Goal: Information Seeking & Learning: Find specific page/section

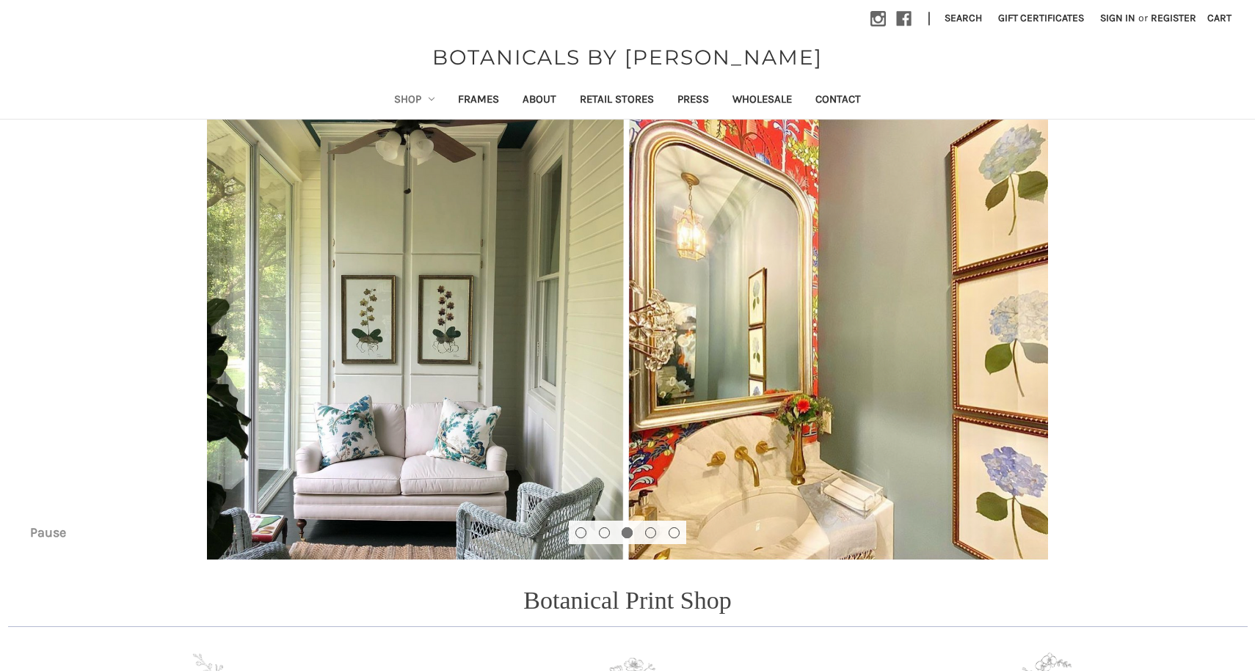
click at [407, 103] on link "Shop" at bounding box center [414, 101] width 65 height 36
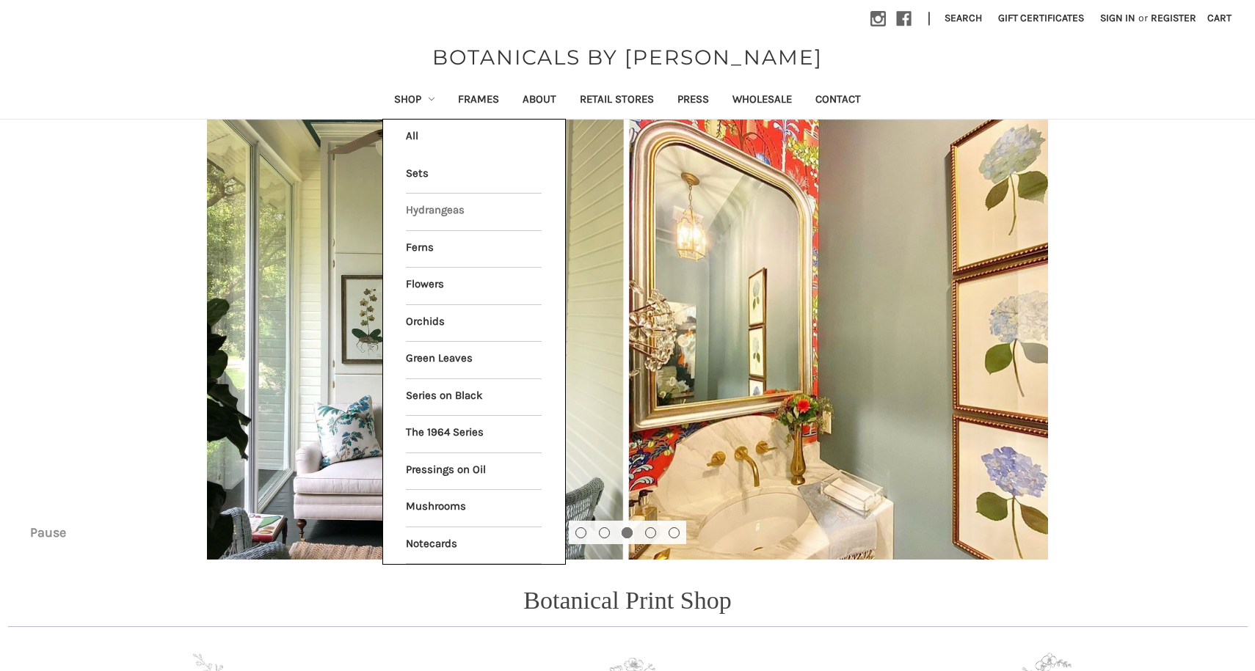
click at [418, 217] on link "Hydrangeas" at bounding box center [474, 212] width 136 height 37
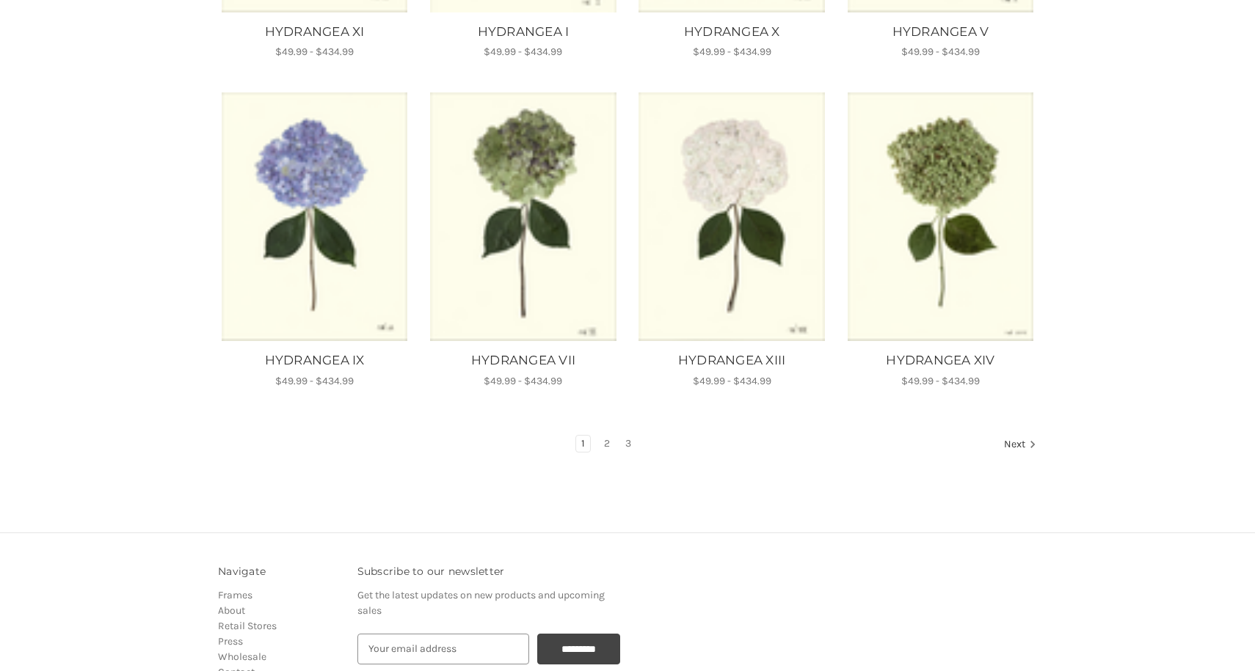
scroll to position [852, 0]
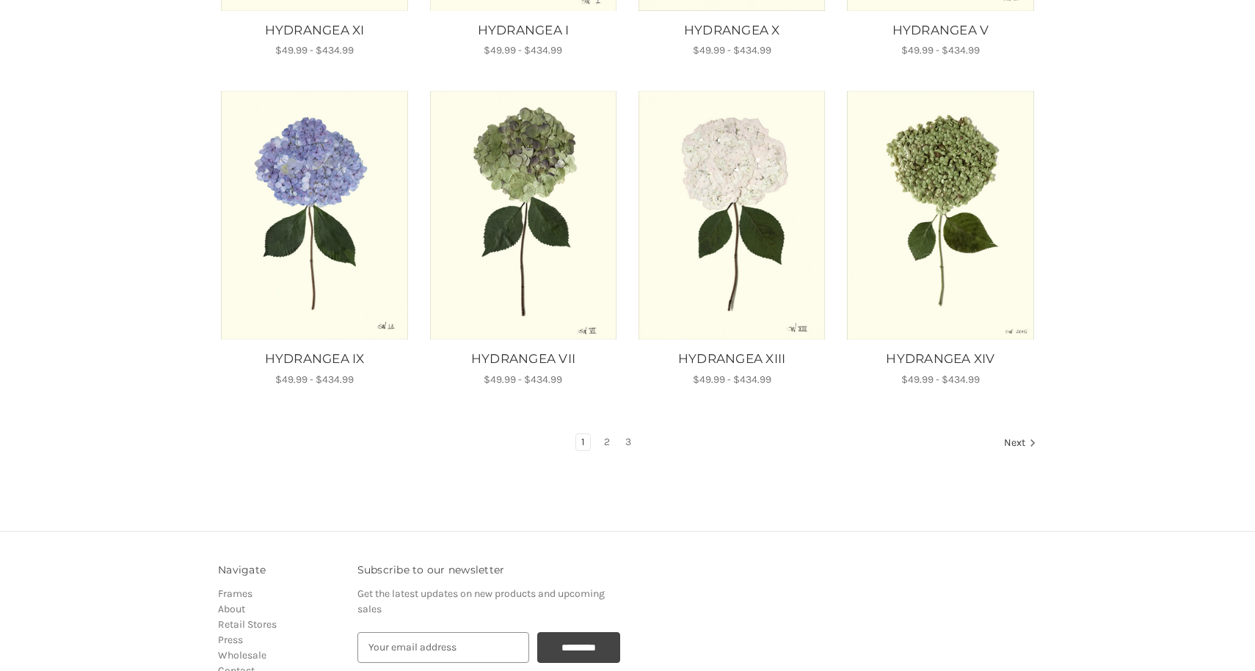
click at [378, 271] on img "HYDRANGEA IX, Price range from $49.99 to $434.99\a\a" at bounding box center [314, 215] width 189 height 249
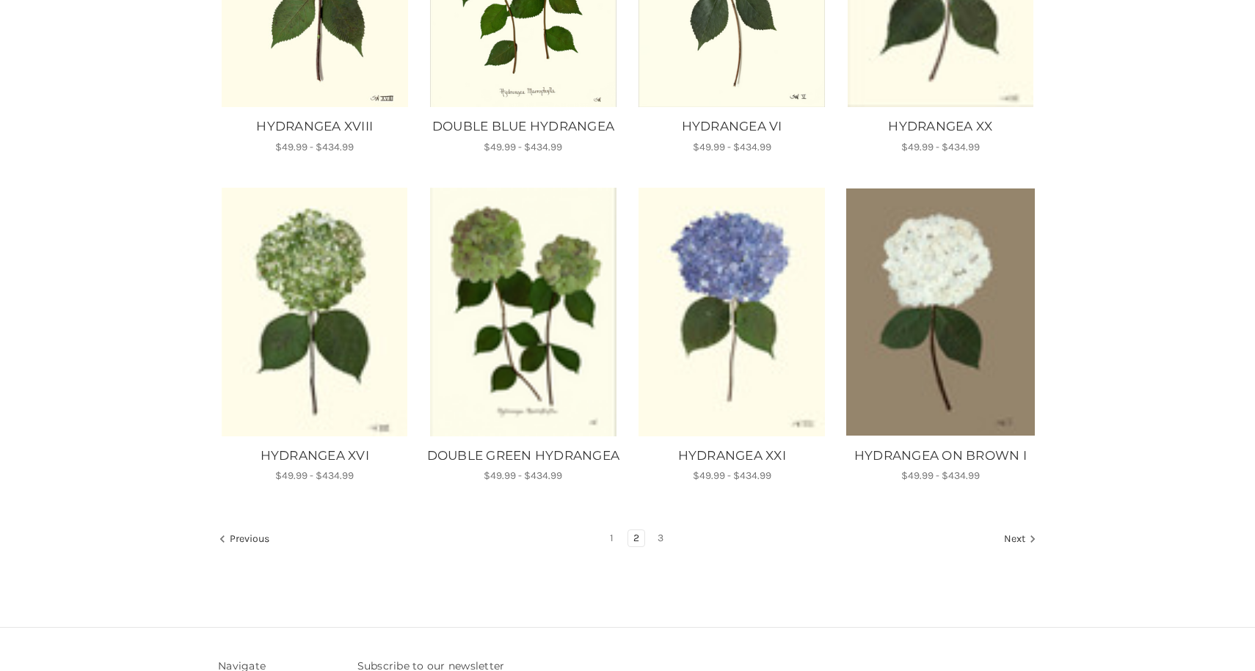
scroll to position [776, 0]
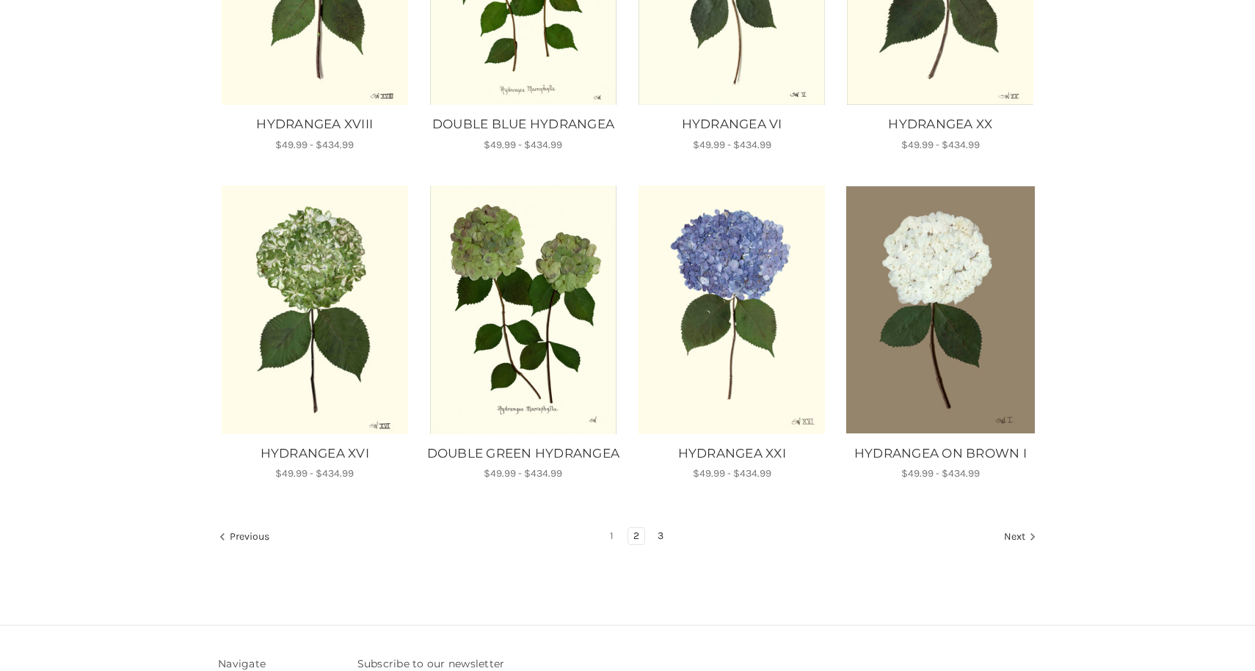
click at [663, 544] on link "3" at bounding box center [660, 536] width 16 height 16
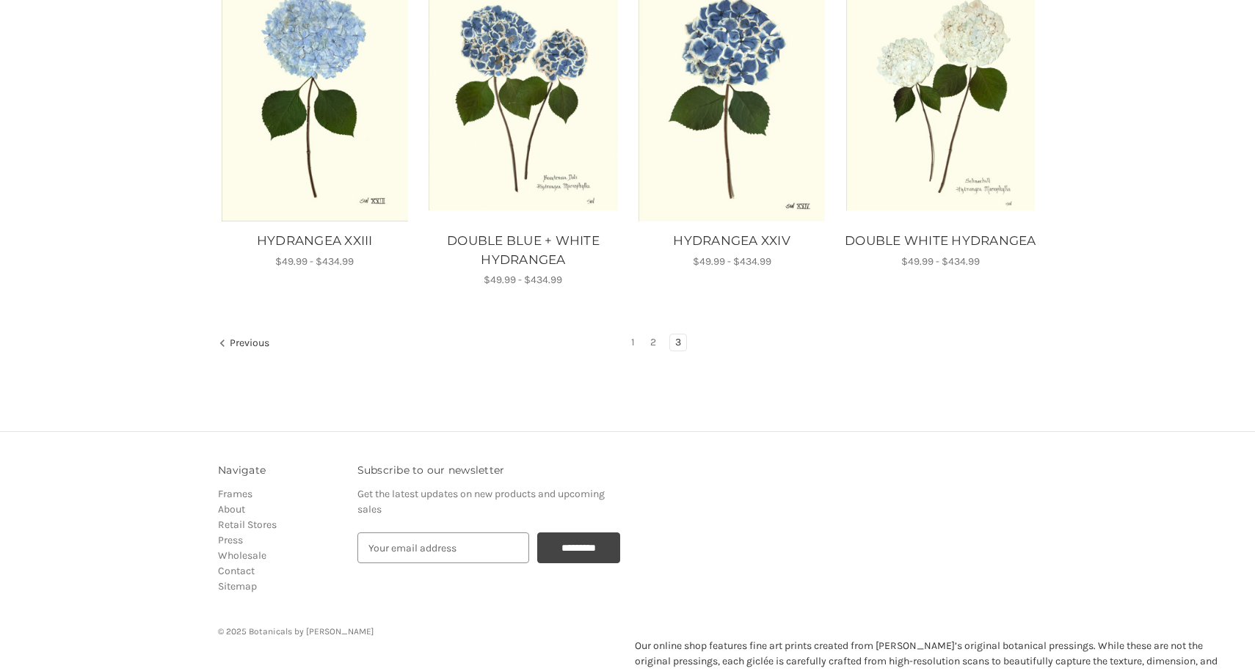
scroll to position [985, 0]
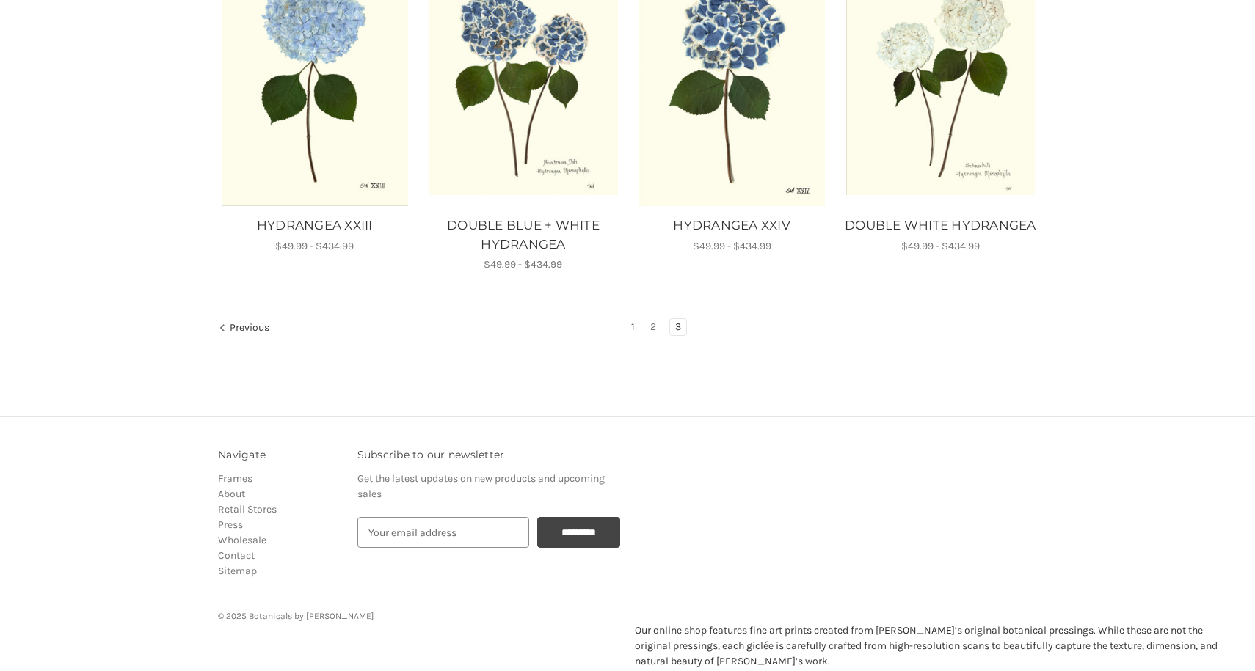
click at [635, 325] on link "1" at bounding box center [633, 327] width 14 height 16
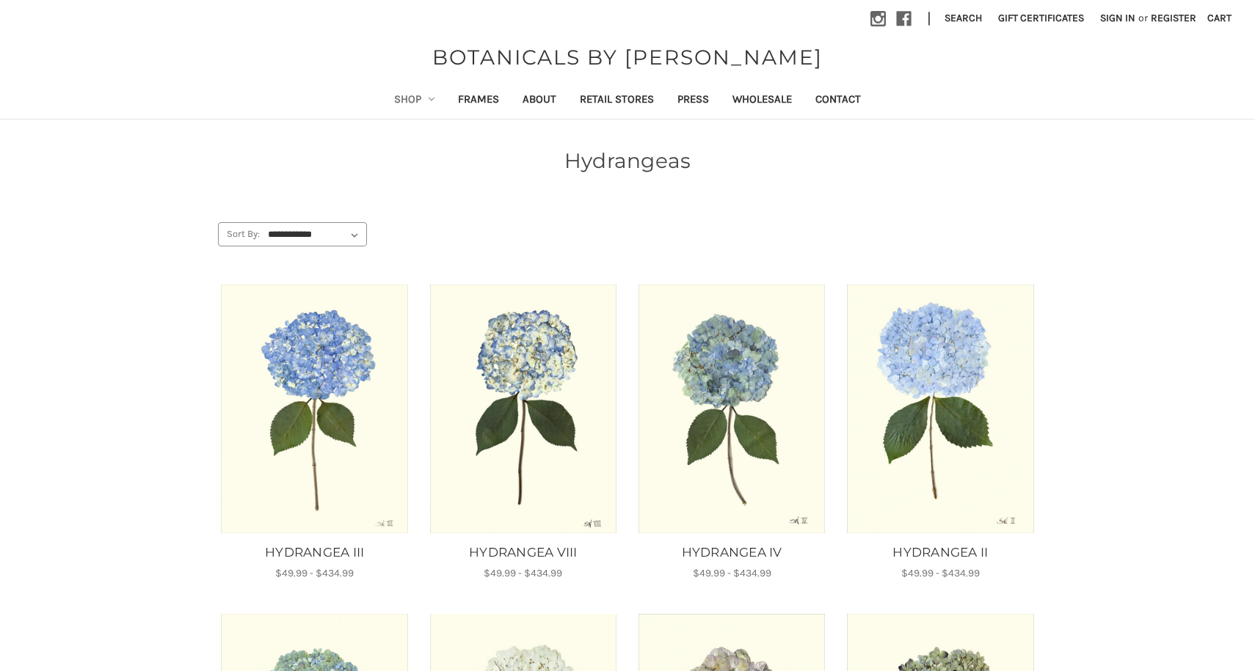
click at [377, 424] on img "HYDRANGEA III, Price range from $49.99 to $434.99\a\a" at bounding box center [314, 409] width 189 height 249
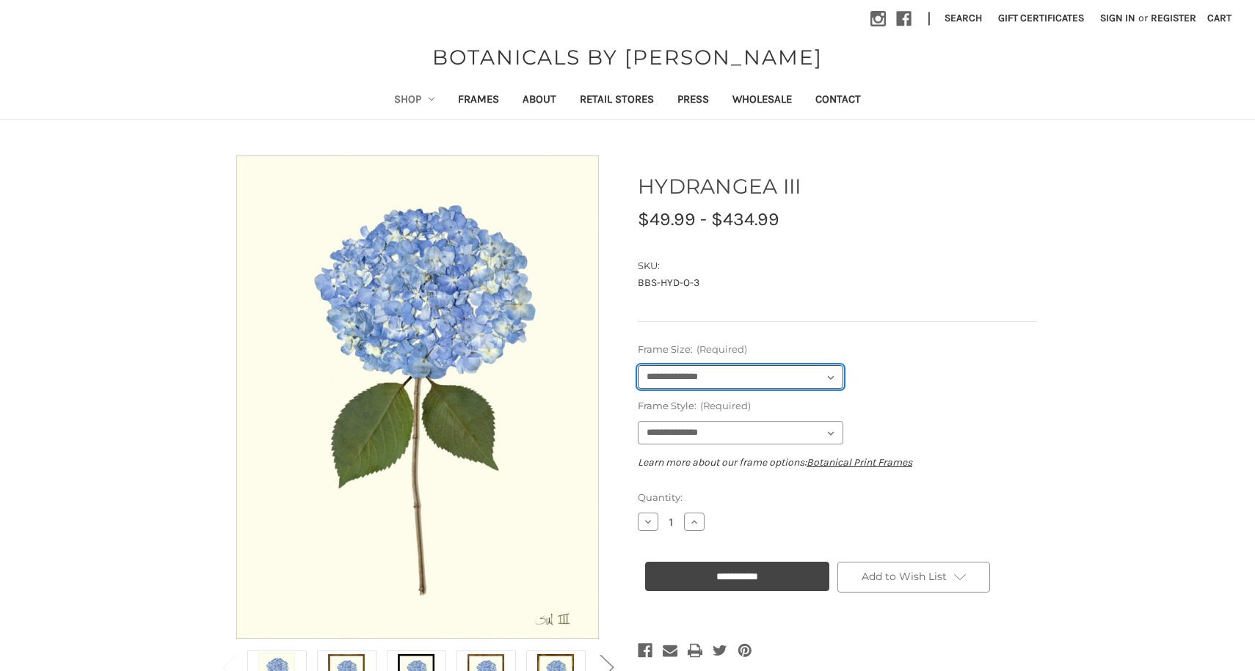
select select "****"
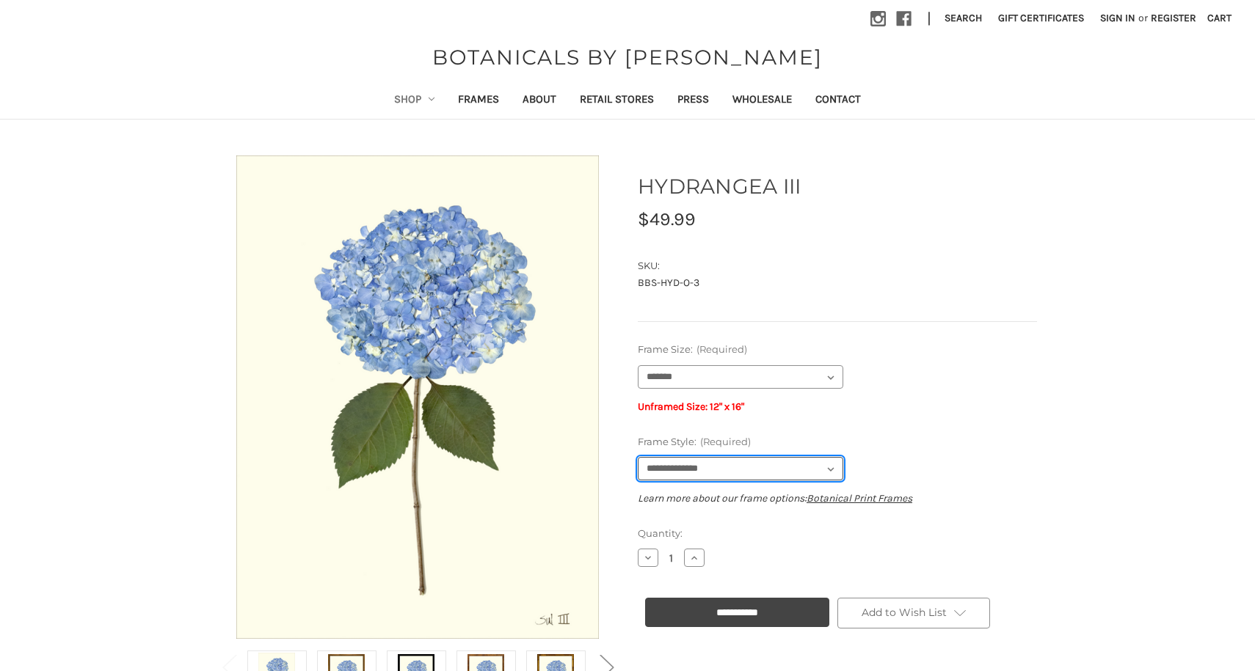
select select "****"
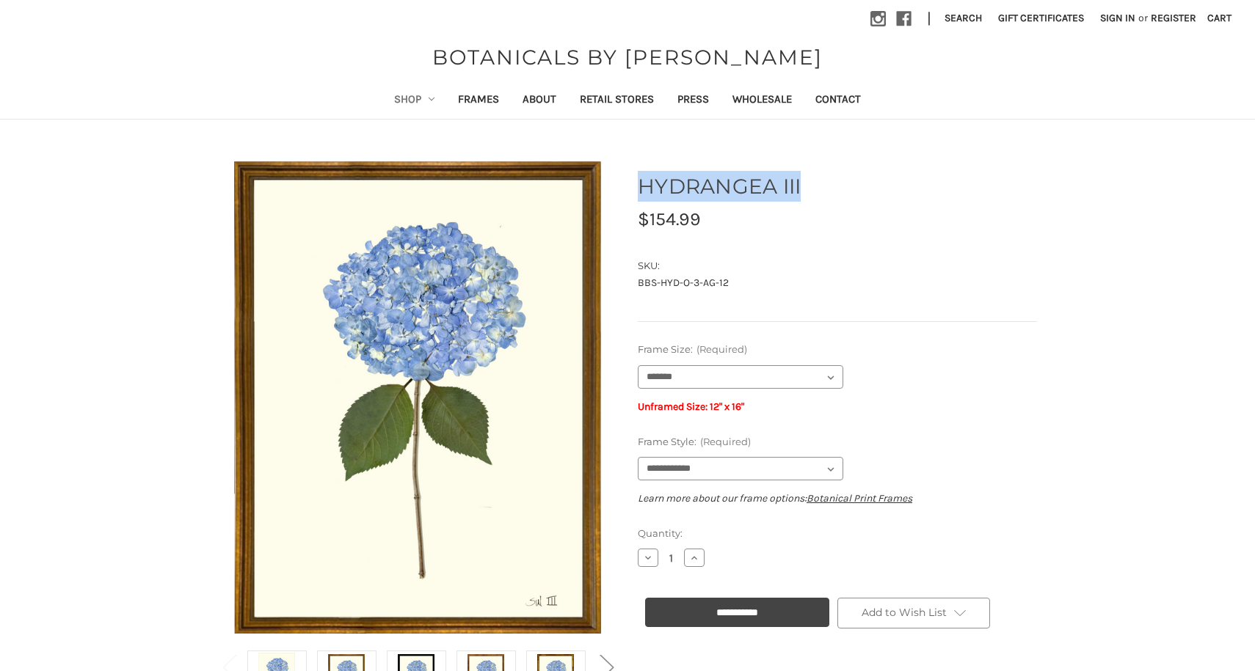
drag, startPoint x: 638, startPoint y: 185, endPoint x: 806, endPoint y: 186, distance: 168.0
click at [806, 186] on h1 "HYDRANGEA III" at bounding box center [837, 186] width 399 height 31
copy h1 "HYDRANGEA III"
click at [1098, 18] on link "Sign in" at bounding box center [1117, 18] width 51 height 36
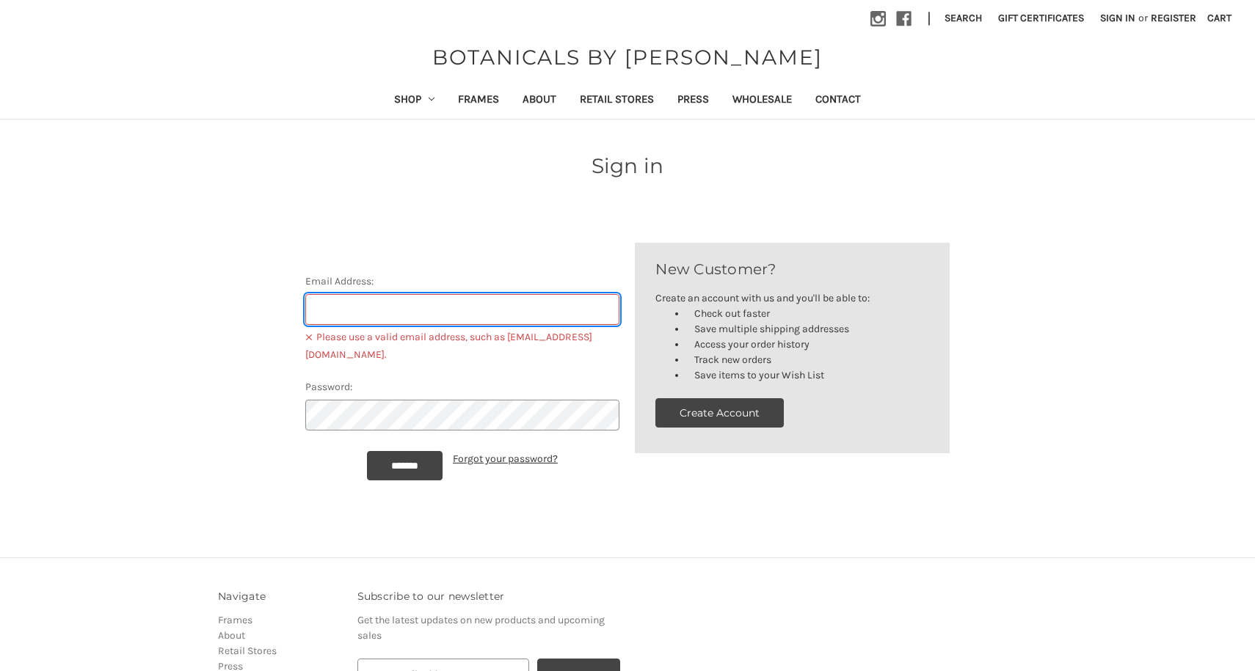
click at [492, 316] on input "Email Address:" at bounding box center [462, 309] width 315 height 31
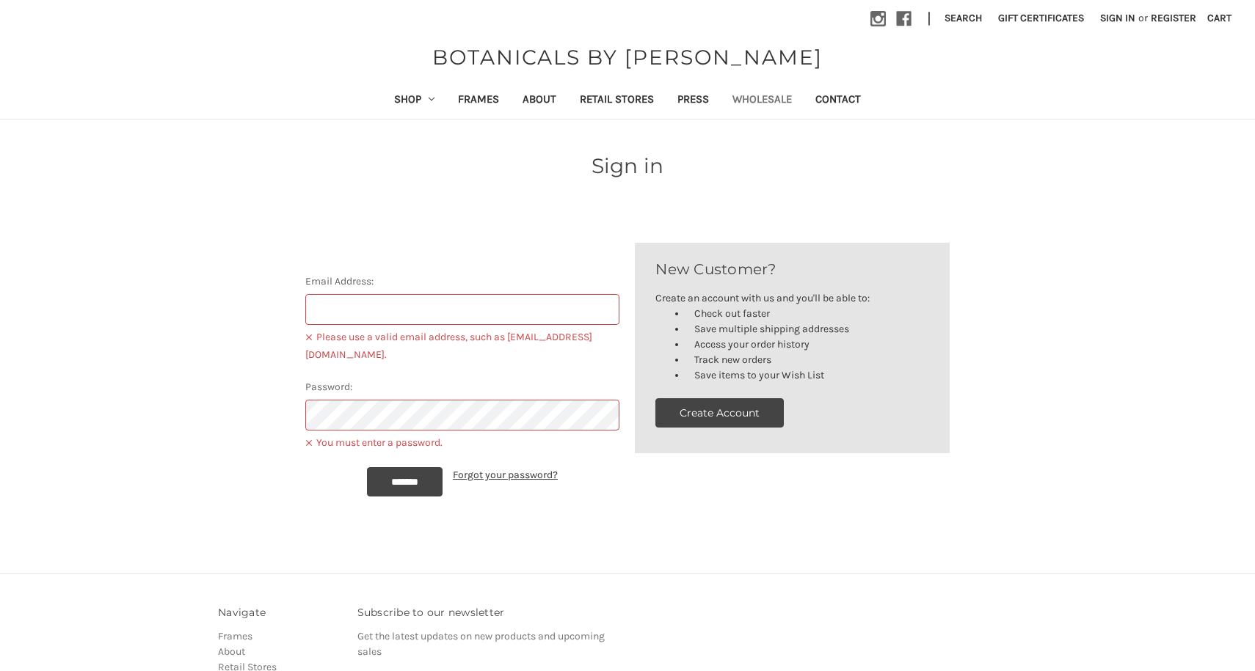
click at [770, 103] on link "Wholesale" at bounding box center [762, 101] width 83 height 36
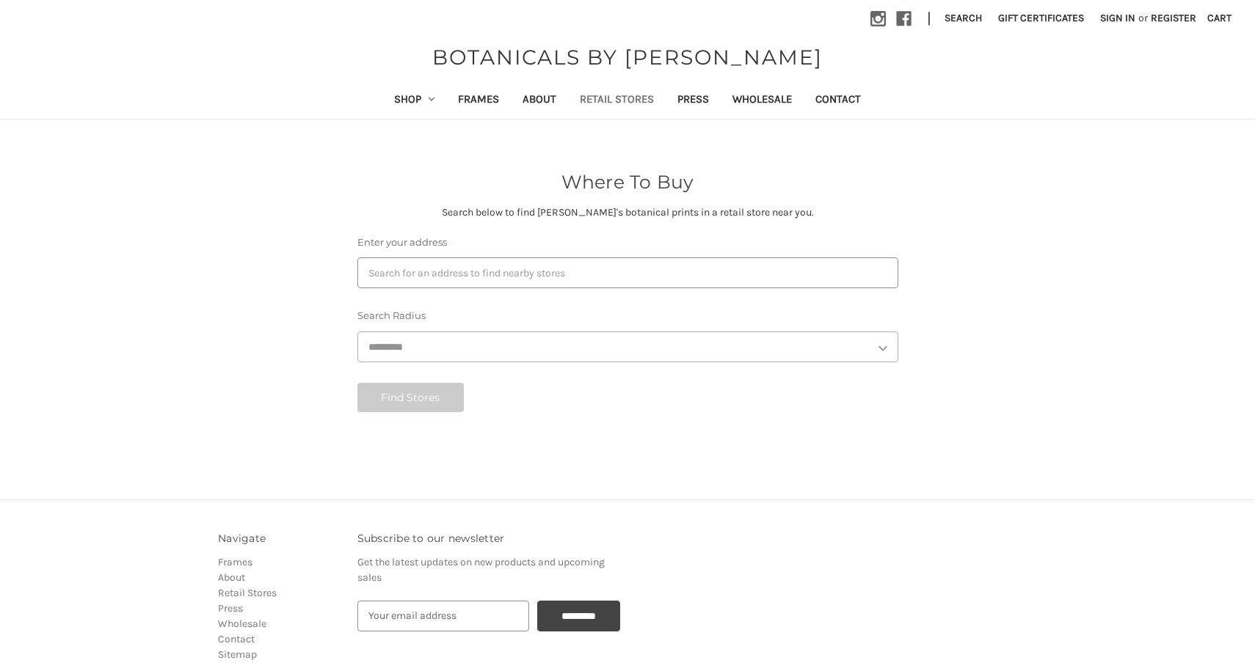
select select "***"
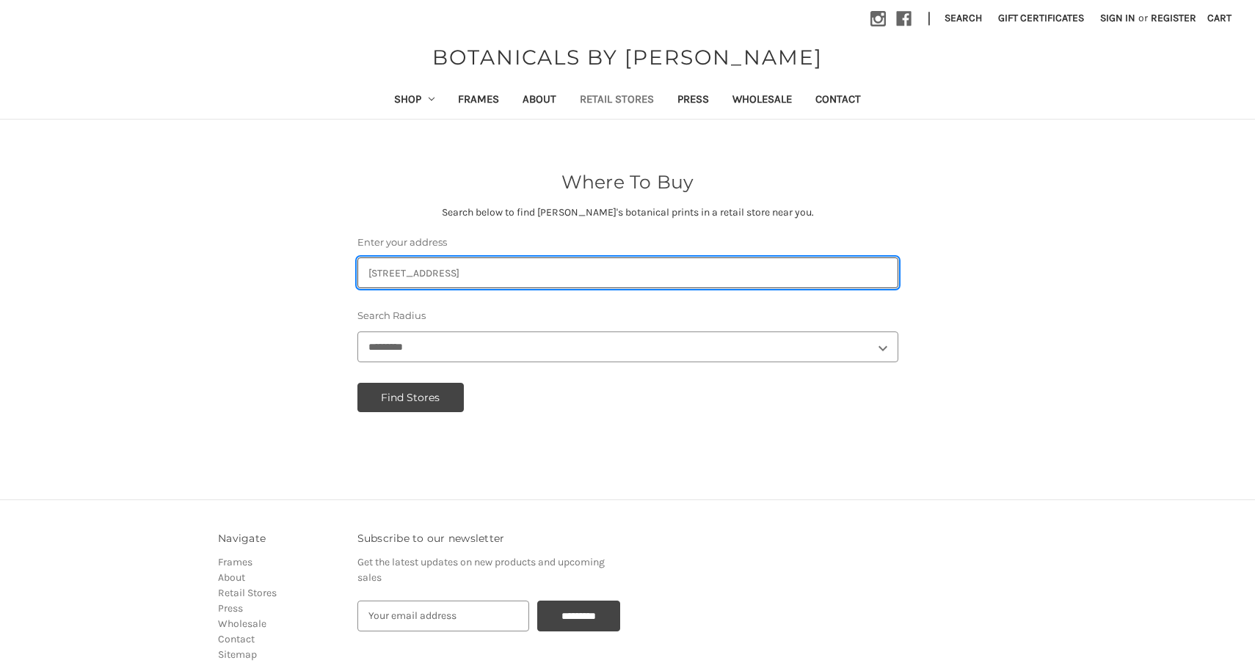
drag, startPoint x: 426, startPoint y: 273, endPoint x: 357, endPoint y: 272, distance: 69.7
click at [356, 272] on div "Where To Buy Search below to find [PERSON_NAME]'s botanical prints in a retail …" at bounding box center [627, 295] width 556 height 253
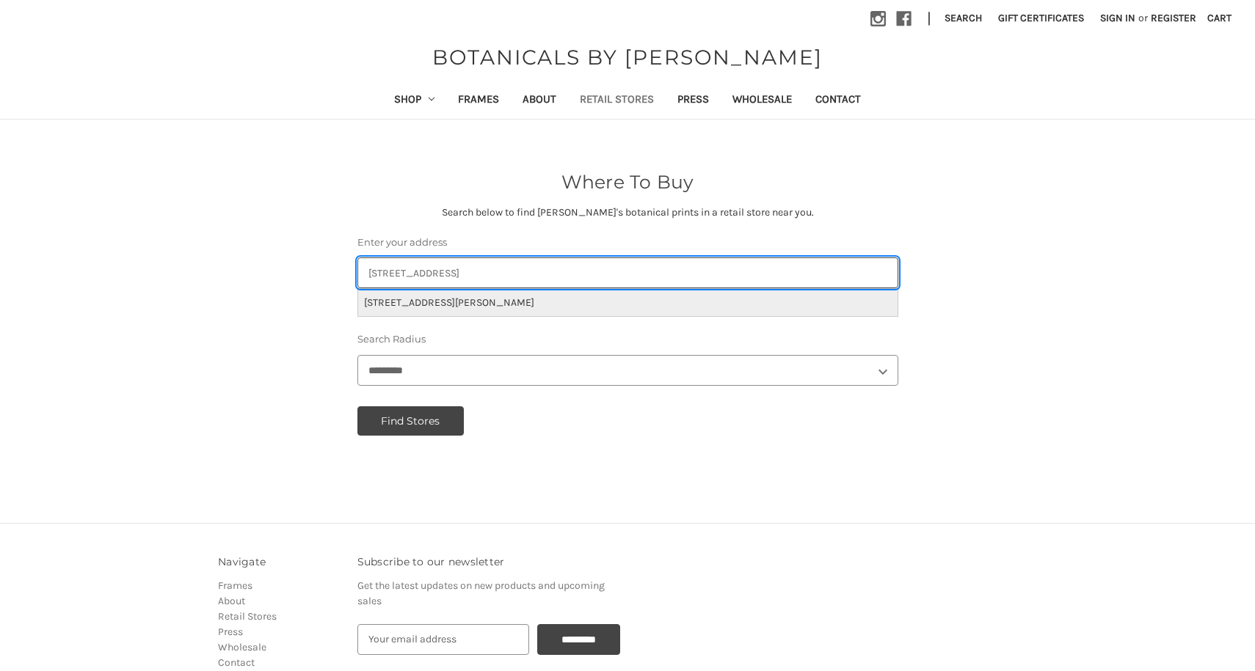
type input "[STREET_ADDRESS]"
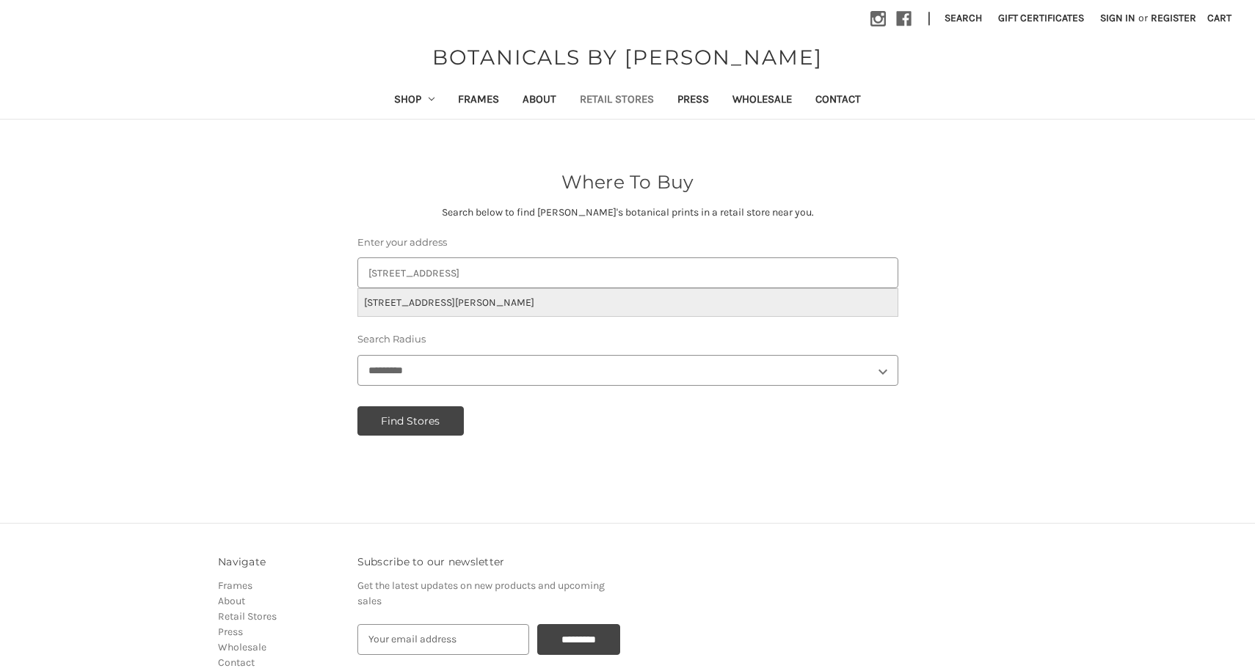
click at [390, 306] on li "[STREET_ADDRESS][PERSON_NAME]" at bounding box center [627, 302] width 539 height 27
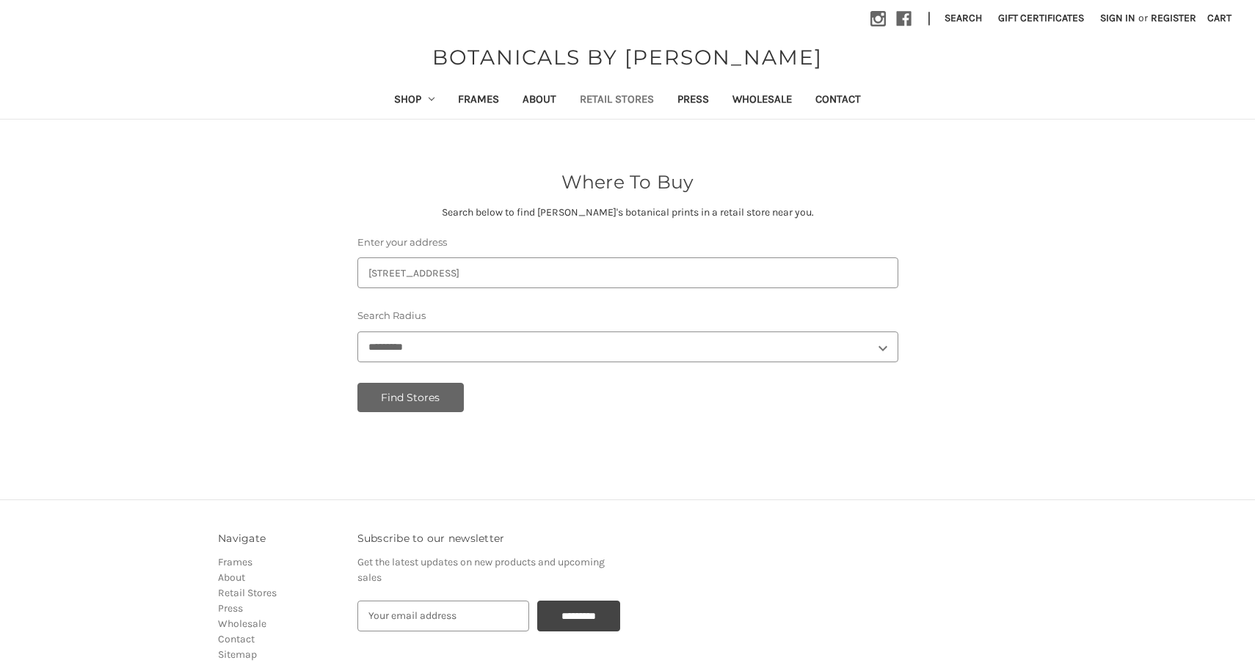
click at [421, 397] on button "Find Stores" at bounding box center [410, 397] width 107 height 29
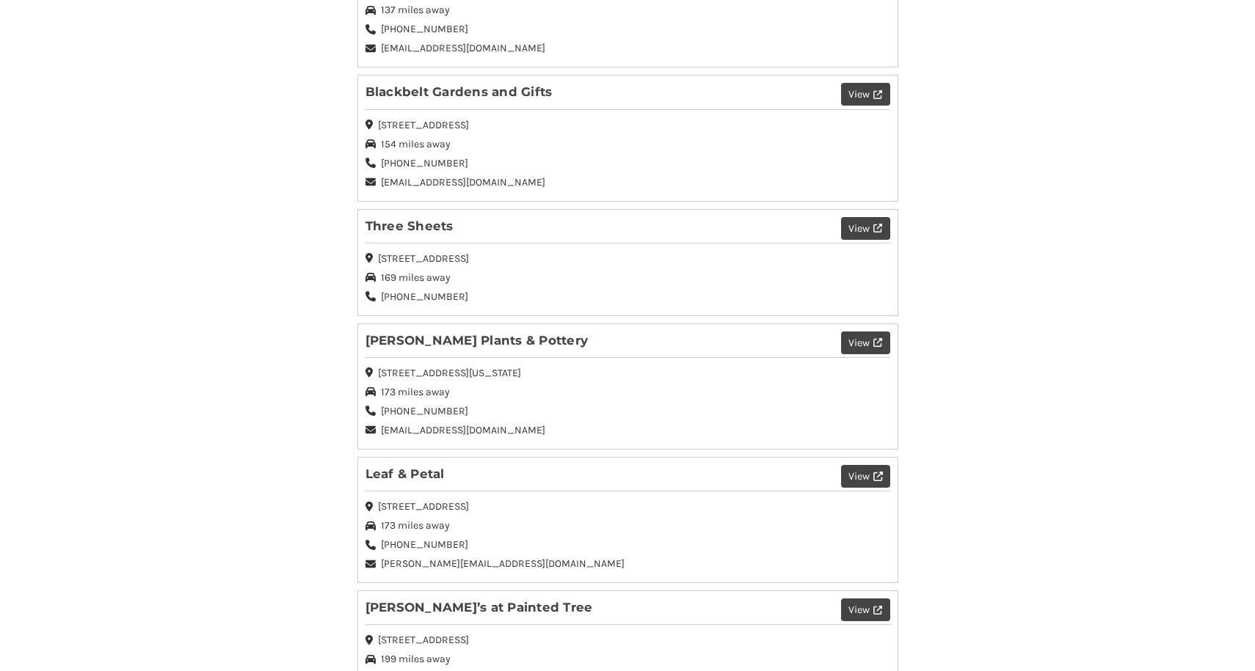
scroll to position [882, 0]
